Goal: Contribute content: Add original content to the website for others to see

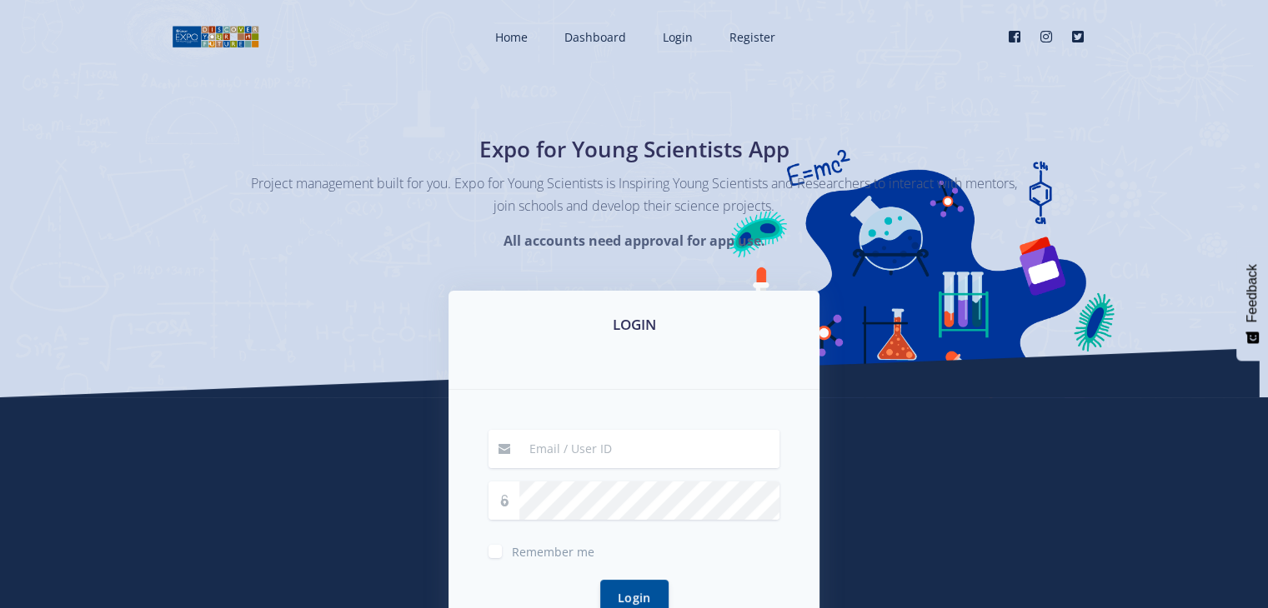
click at [624, 442] on input at bounding box center [649, 449] width 260 height 38
type input "[EMAIL_ADDRESS][DOMAIN_NAME]"
click at [600, 580] on button "Login" at bounding box center [634, 598] width 68 height 36
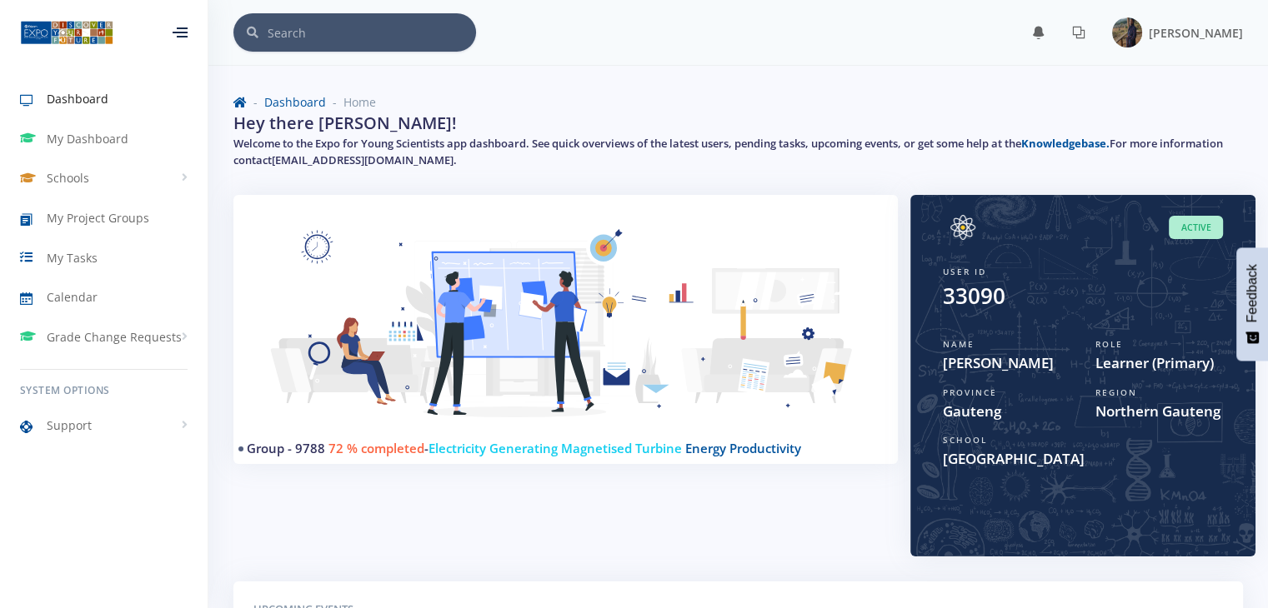
scroll to position [13, 13]
click at [116, 143] on span "My Dashboard" at bounding box center [88, 139] width 82 height 18
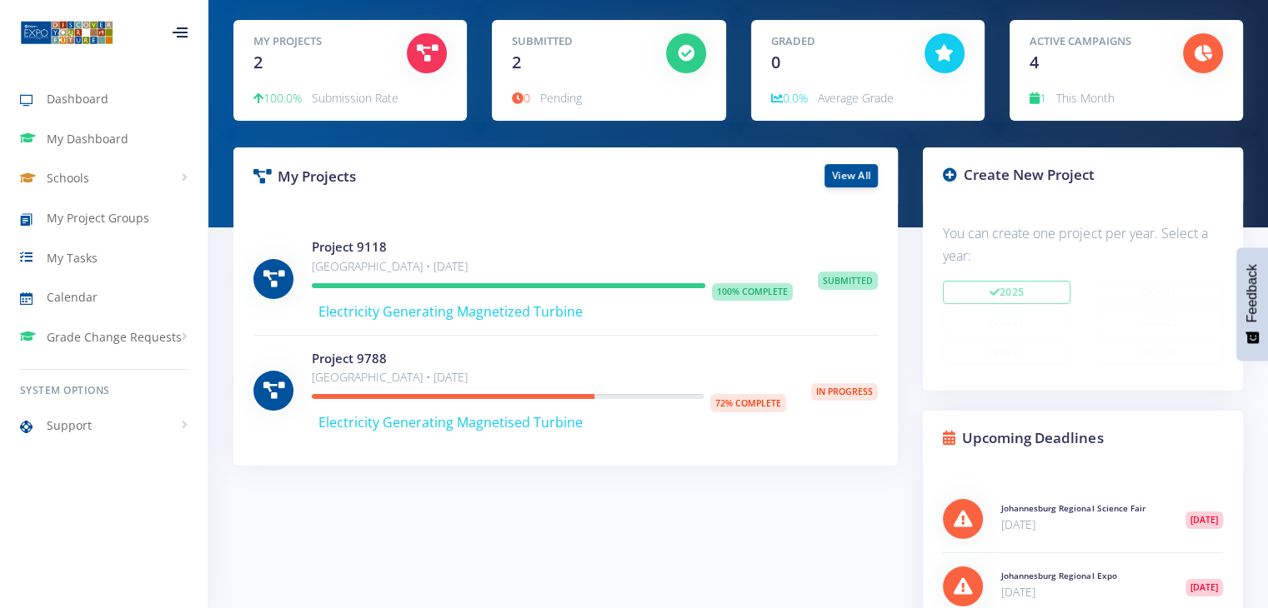
scroll to position [167, 0]
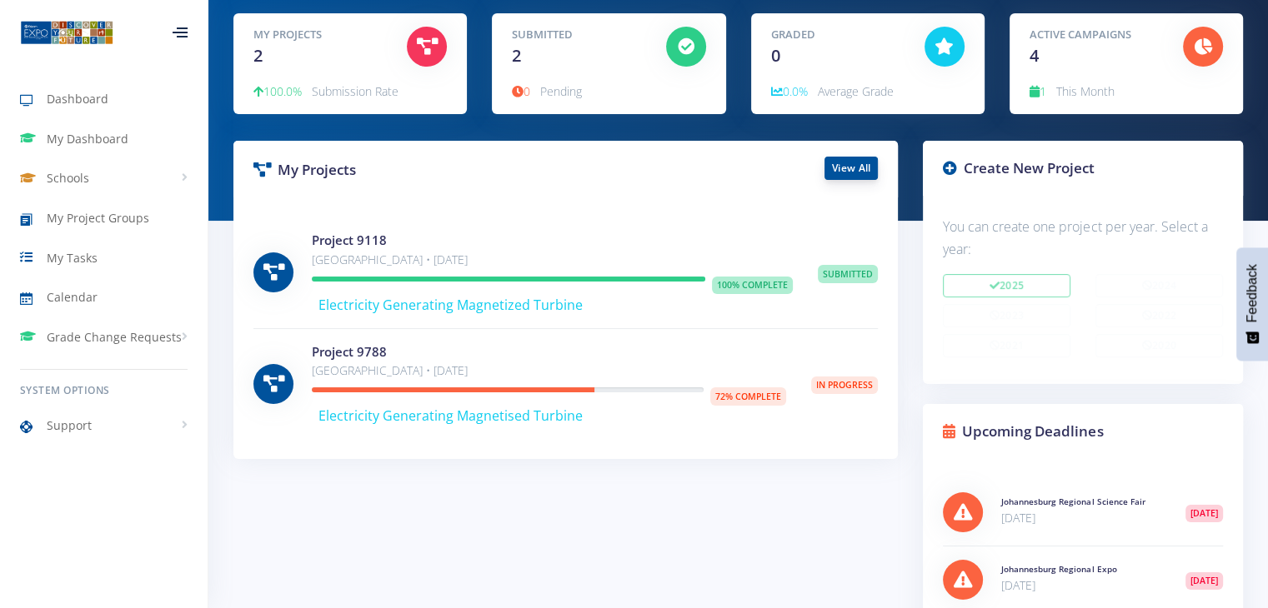
click at [838, 174] on link "View All" at bounding box center [850, 168] width 53 height 23
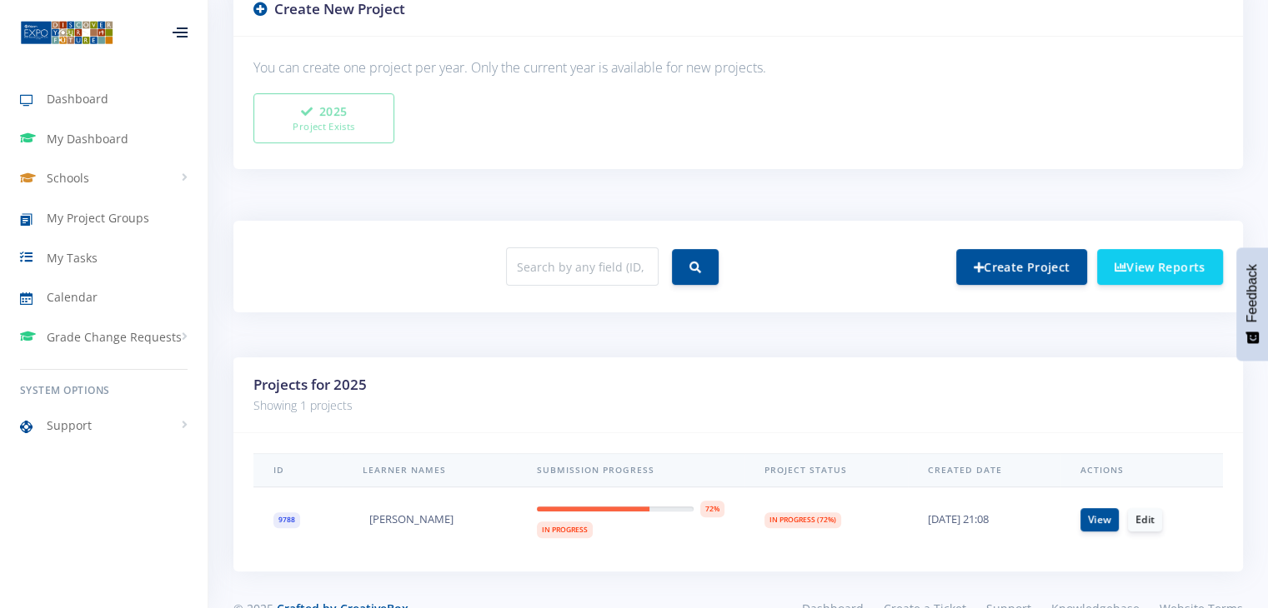
scroll to position [491, 0]
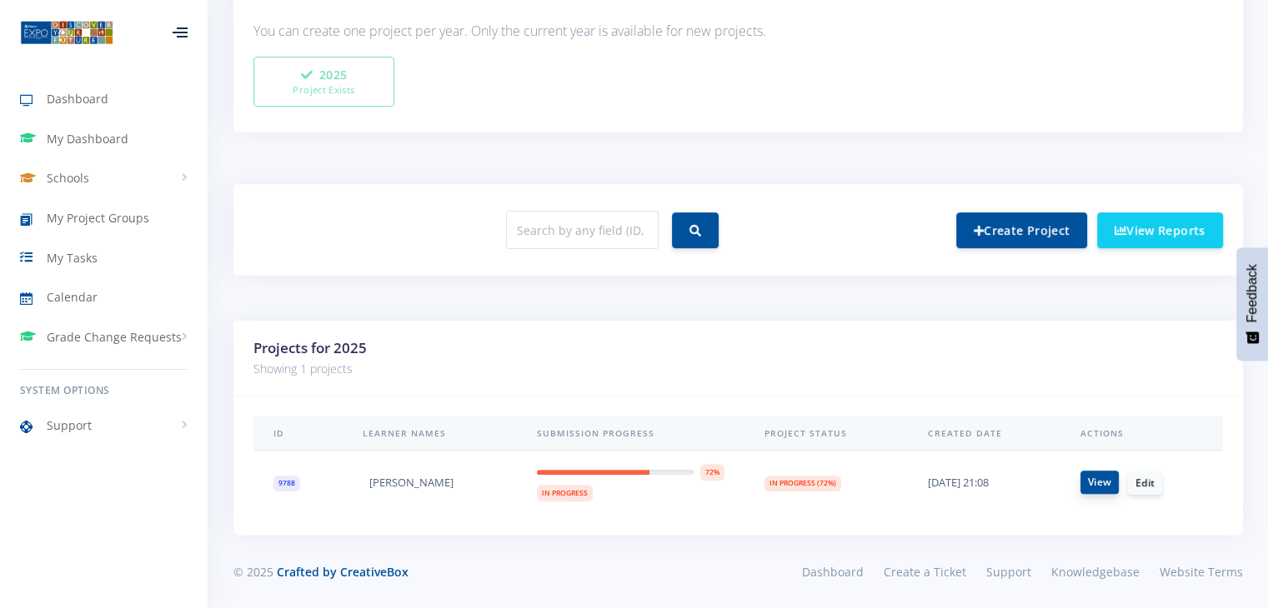
click at [1104, 486] on link "View" at bounding box center [1099, 482] width 38 height 23
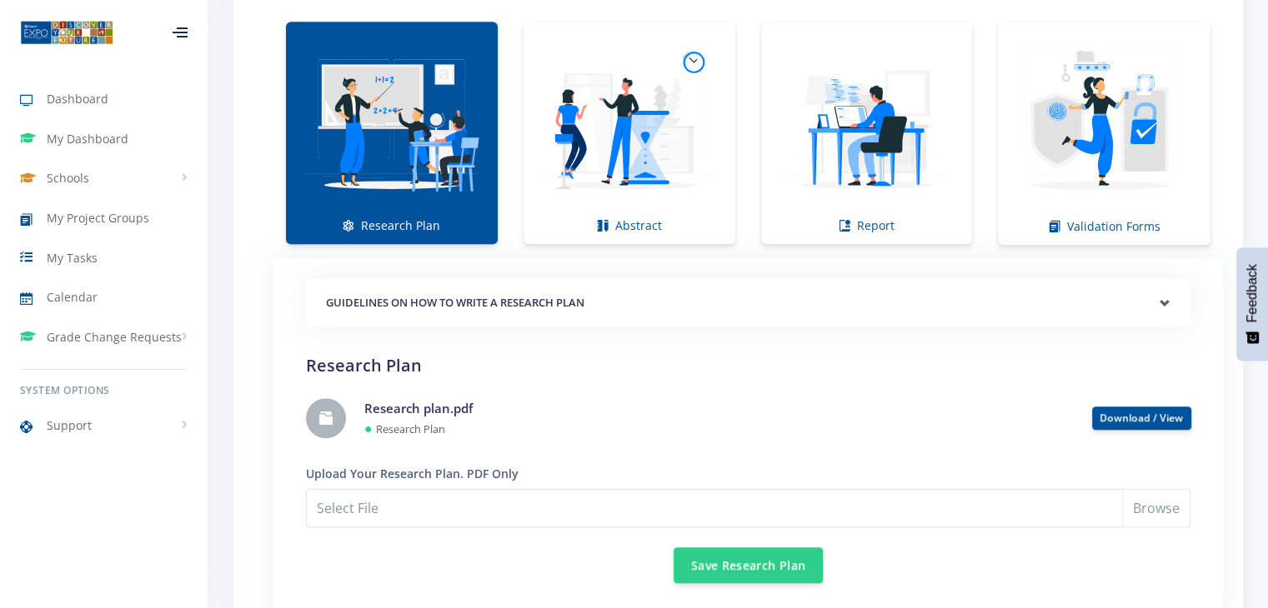
scroll to position [1250, 0]
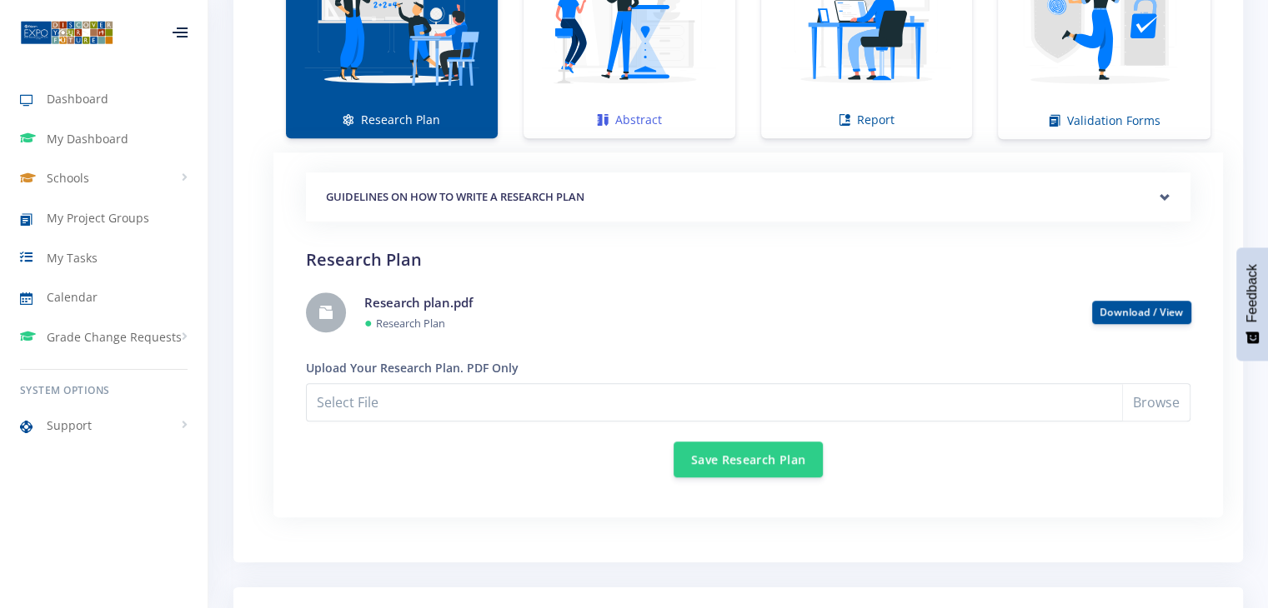
click at [680, 109] on link "Abstract" at bounding box center [629, 27] width 212 height 223
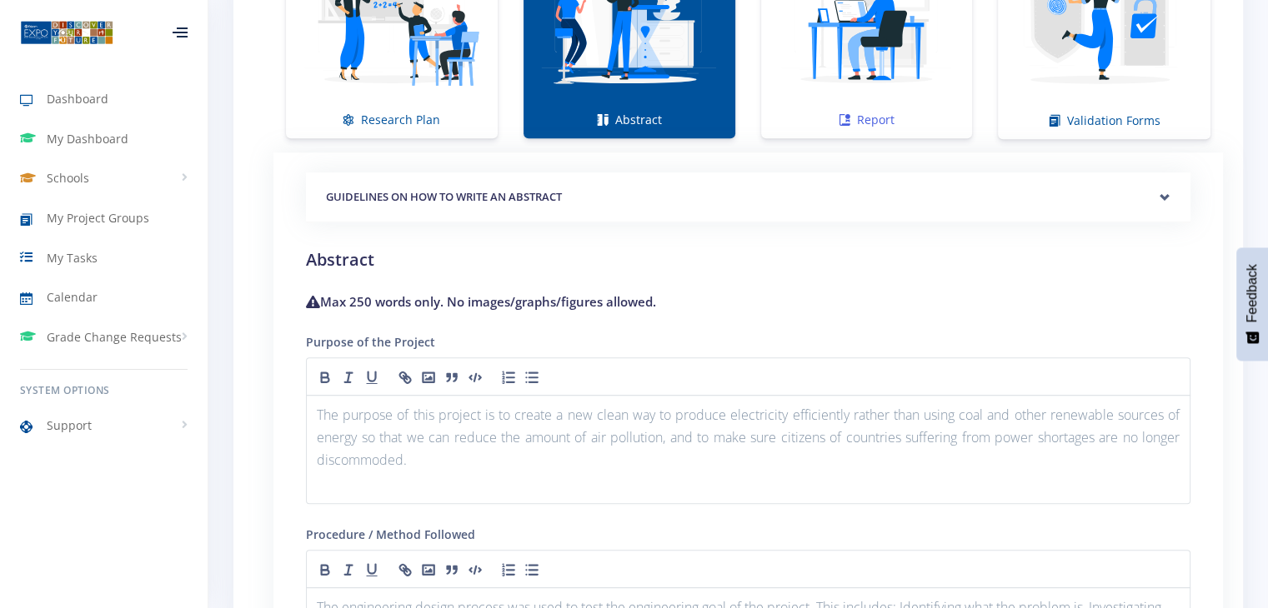
click at [866, 100] on img at bounding box center [866, 18] width 185 height 185
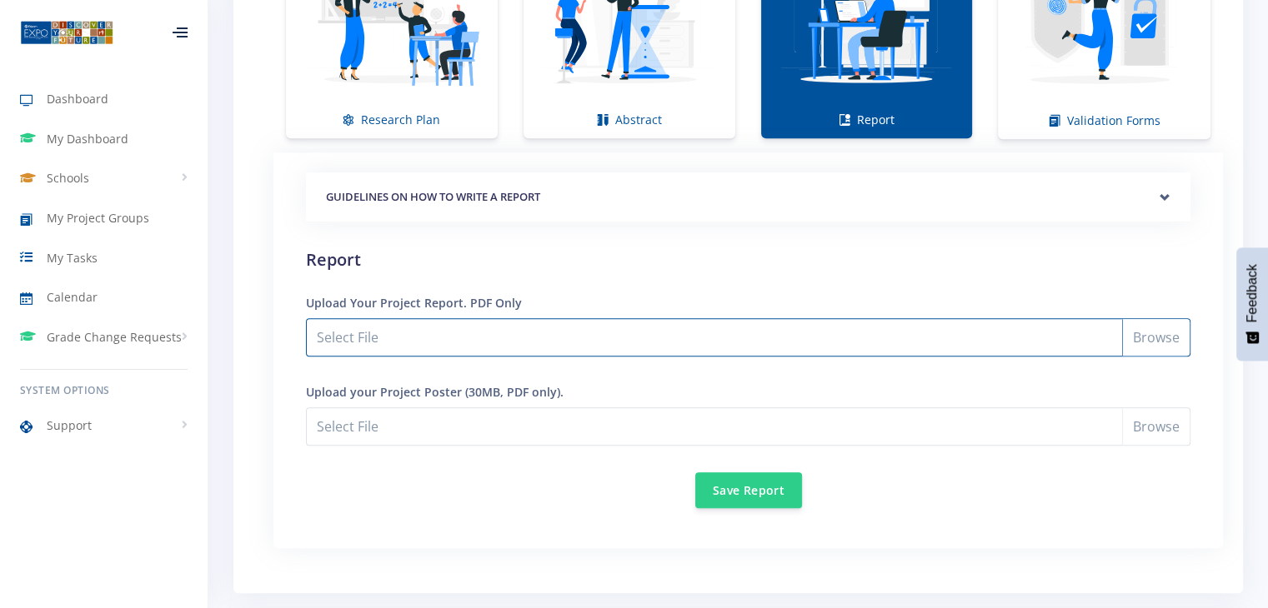
click at [1156, 333] on input "Select File" at bounding box center [748, 337] width 884 height 38
type input "C:\fakepath\Electricity Generating Magnetised Turbine.pdf"
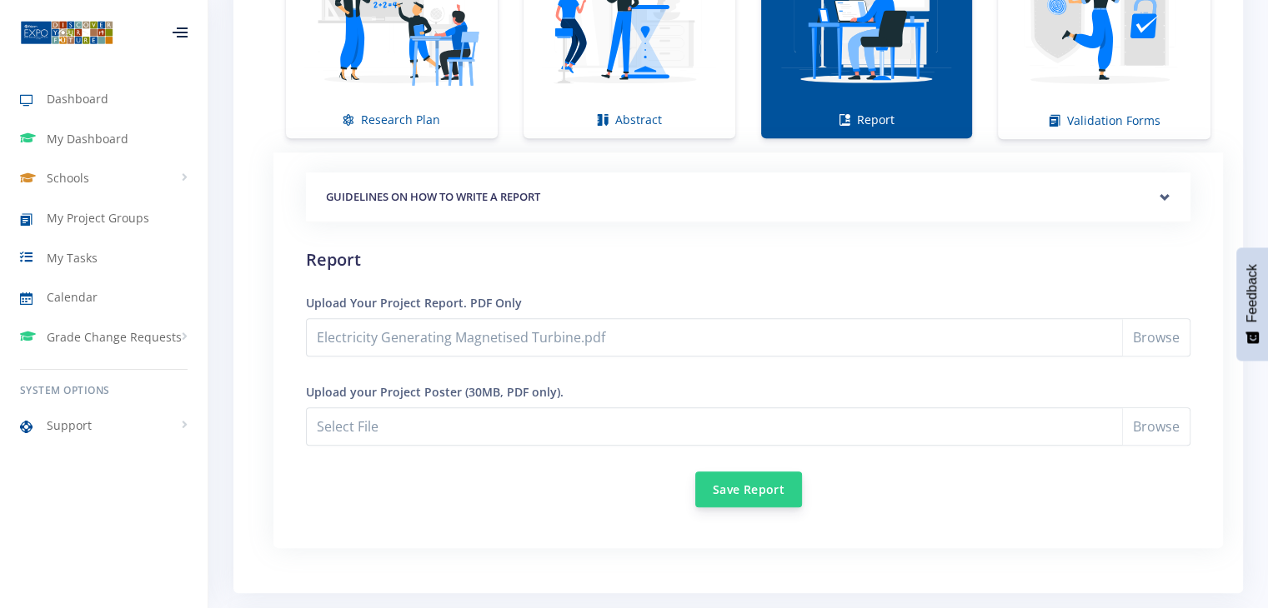
click at [743, 482] on button "Save Report" at bounding box center [748, 490] width 107 height 36
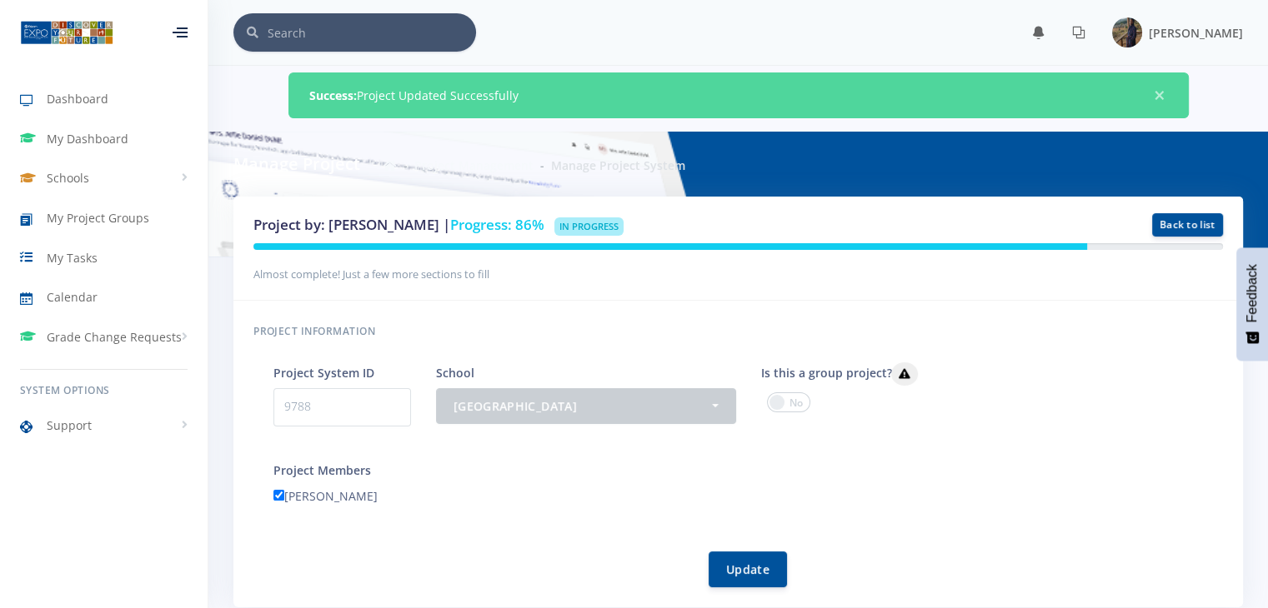
scroll to position [13, 13]
